Goal: Information Seeking & Learning: Learn about a topic

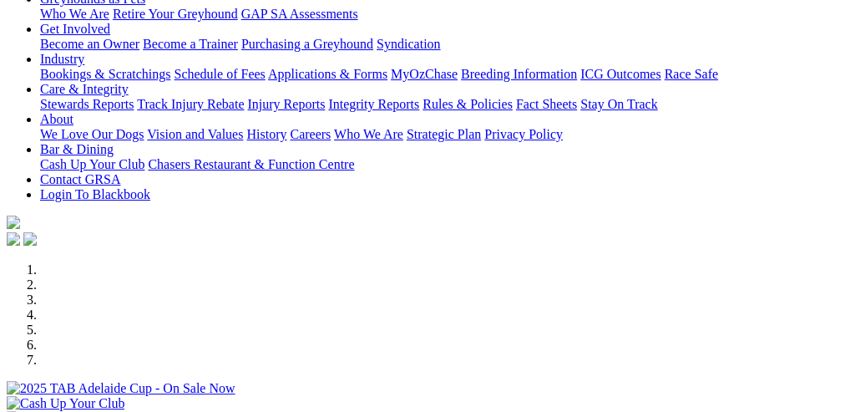
scroll to position [534, 0]
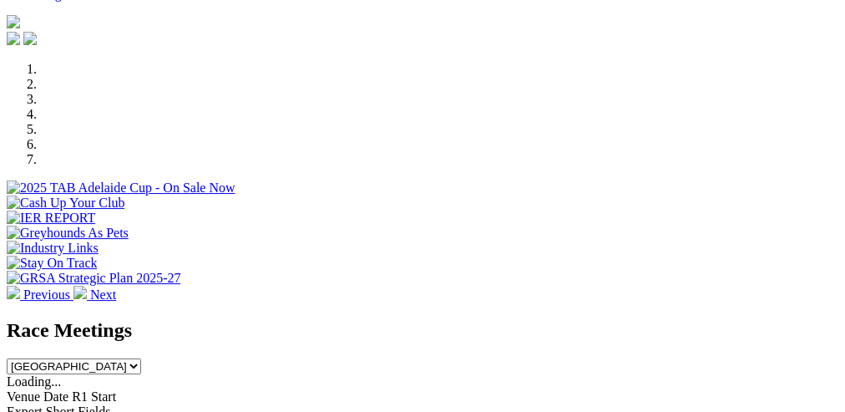
click at [141, 358] on select "South Australia New South Wales Northern Territory Queensland Tasmania Victoria…" at bounding box center [74, 366] width 134 height 16
select select "WA"
click at [141, 358] on select "South Australia New South Wales Northern Territory Queensland Tasmania Victoria…" at bounding box center [74, 366] width 134 height 16
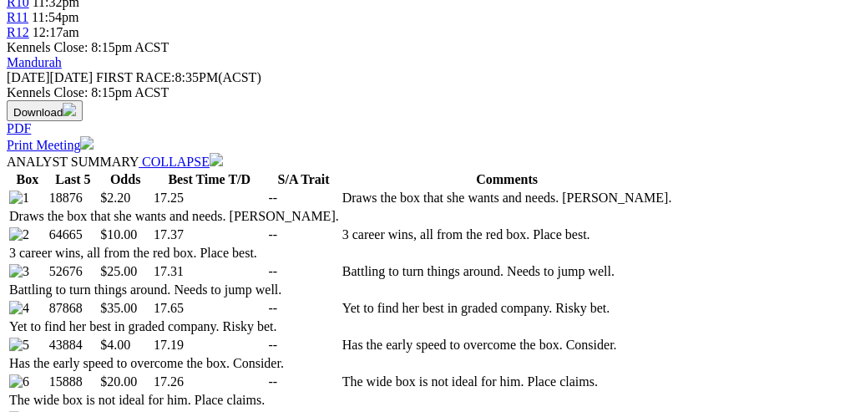
scroll to position [868, 0]
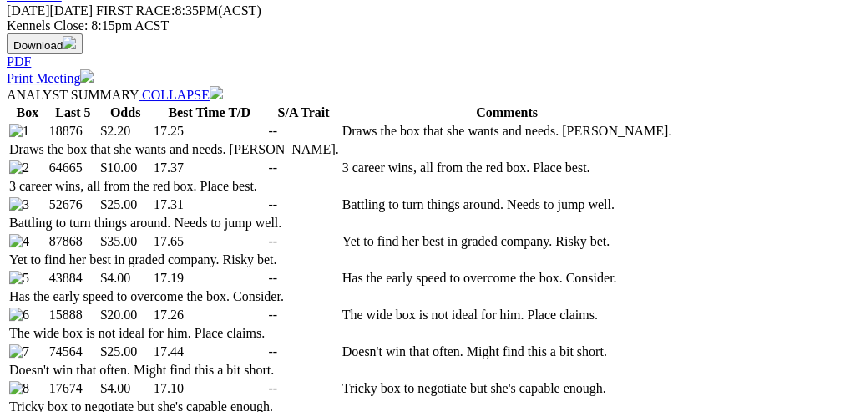
select select "10"
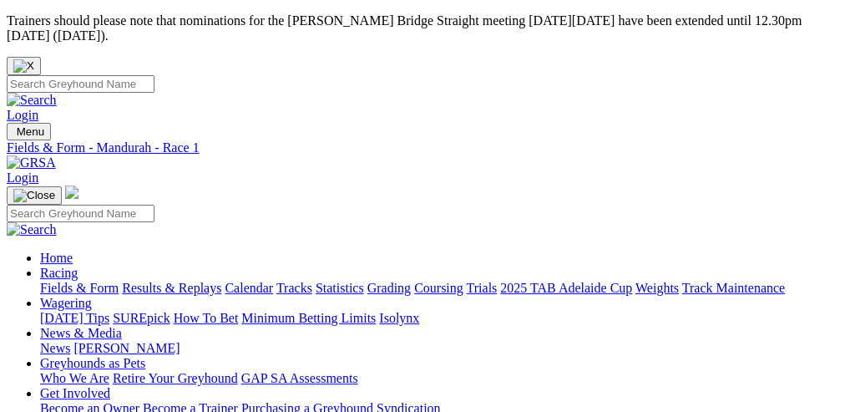
scroll to position [267, 0]
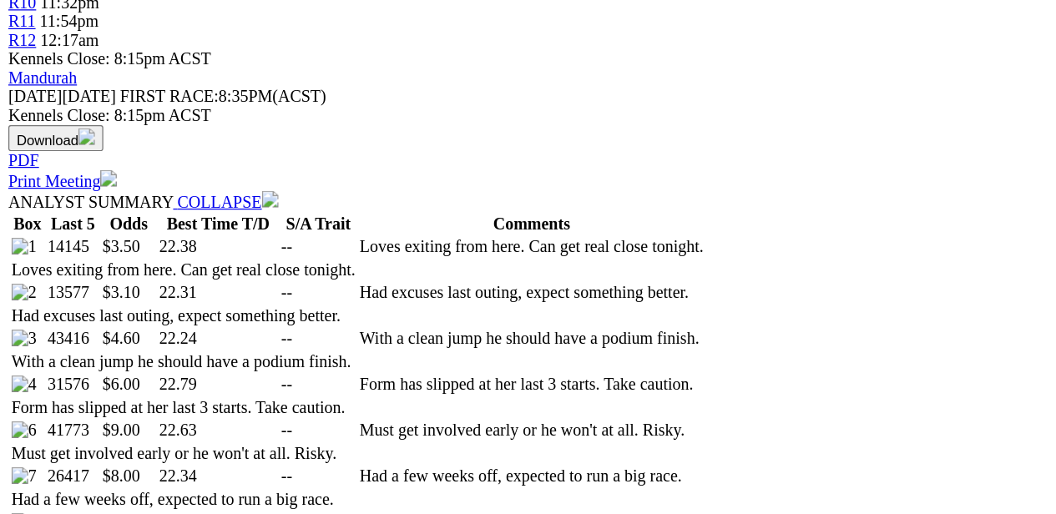
scroll to position [1002, 0]
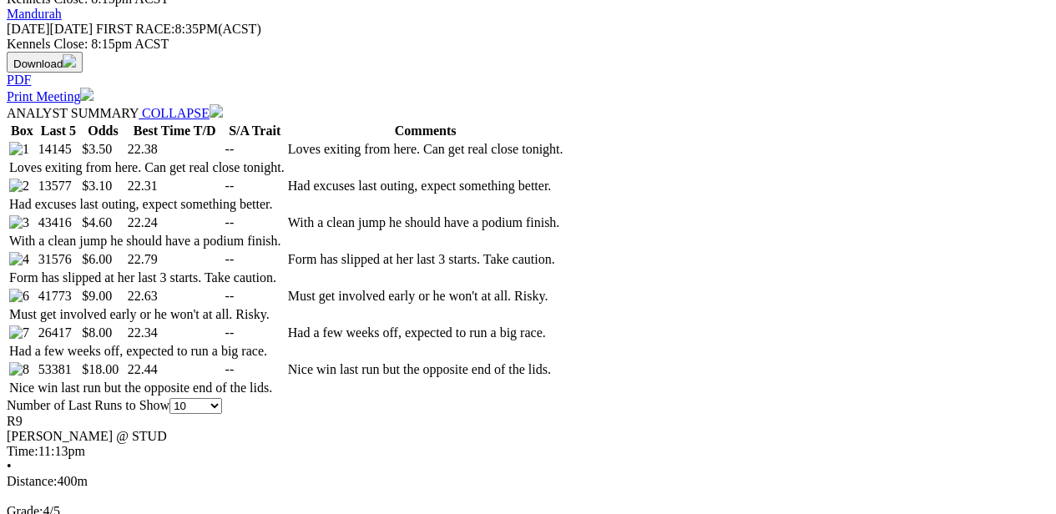
scroll to position [751, 0]
